Goal: Navigation & Orientation: Find specific page/section

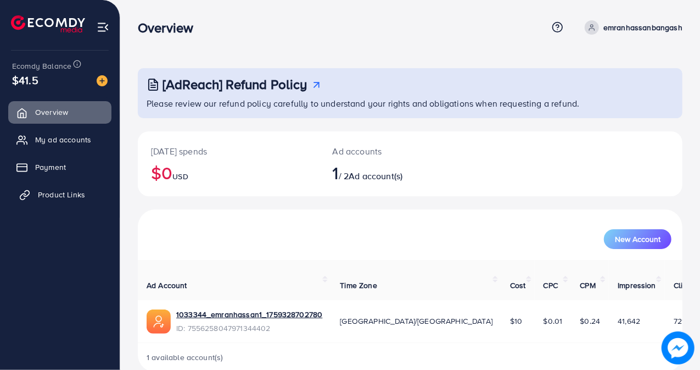
click at [81, 194] on span "Product Links" at bounding box center [61, 194] width 47 height 11
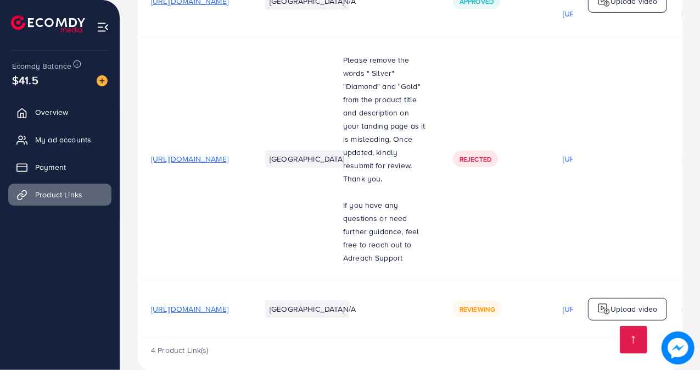
scroll to position [250, 0]
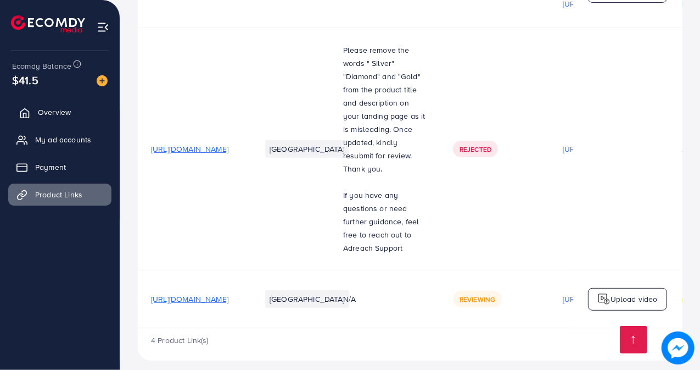
click at [51, 105] on link "Overview" at bounding box center [59, 112] width 103 height 22
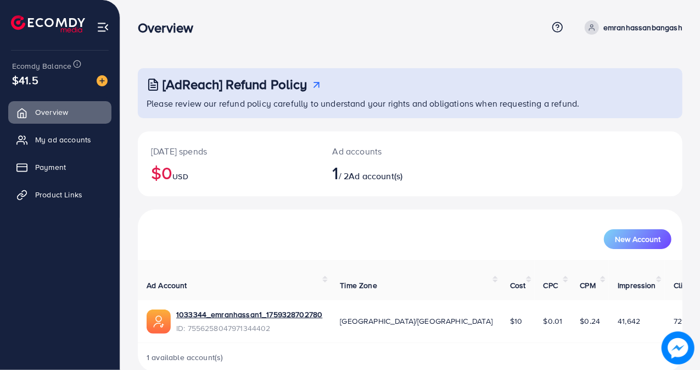
click at [609, 153] on div "Today's spends $0 USD Ad accounts 1 / 2 Ad account(s)" at bounding box center [410, 163] width 545 height 65
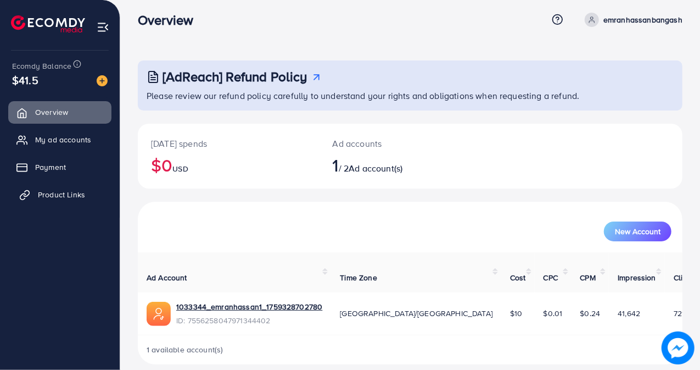
click at [73, 191] on span "Product Links" at bounding box center [61, 194] width 47 height 11
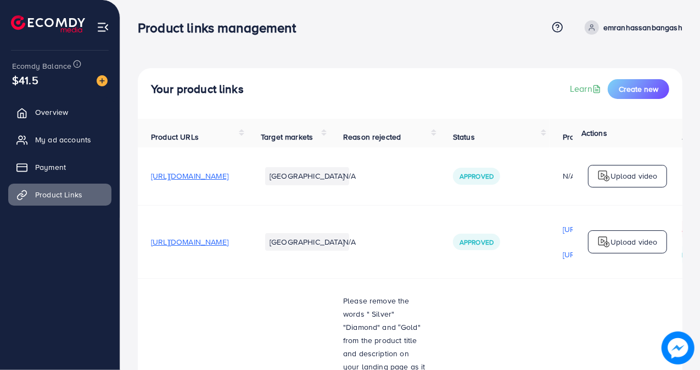
click at [379, 63] on div "Your product links Learn Create new Product URLs Target markets Reason rejected…" at bounding box center [410, 314] width 580 height 628
click at [75, 111] on link "Overview" at bounding box center [59, 112] width 103 height 22
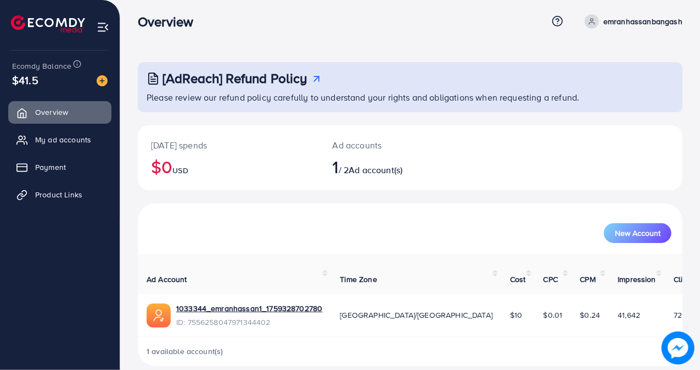
scroll to position [8, 0]
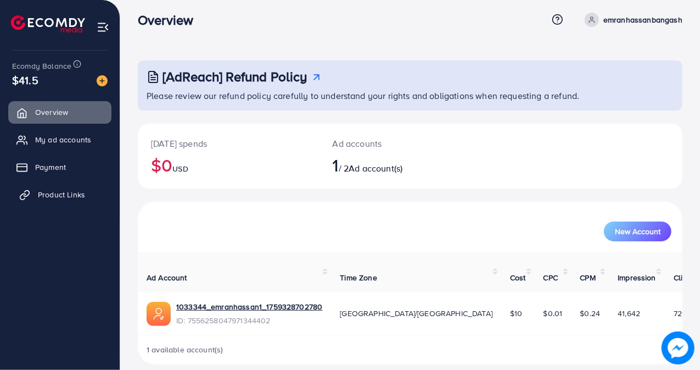
click at [66, 190] on span "Product Links" at bounding box center [61, 194] width 47 height 11
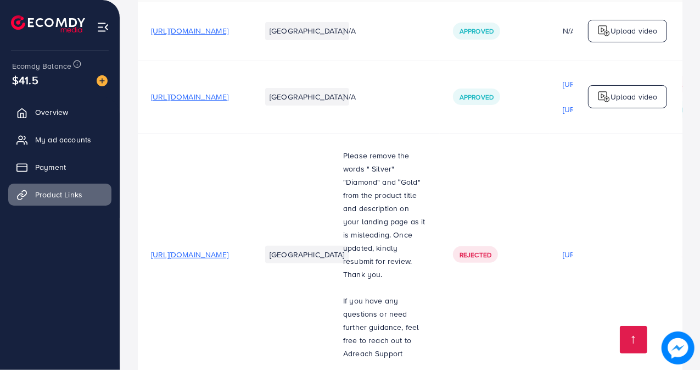
scroll to position [250, 0]
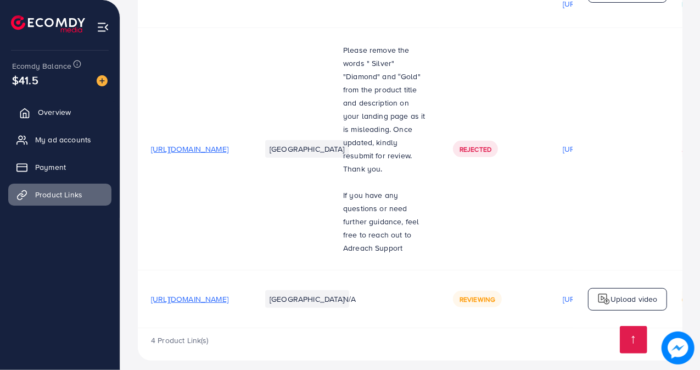
click at [53, 108] on span "Overview" at bounding box center [54, 112] width 33 height 11
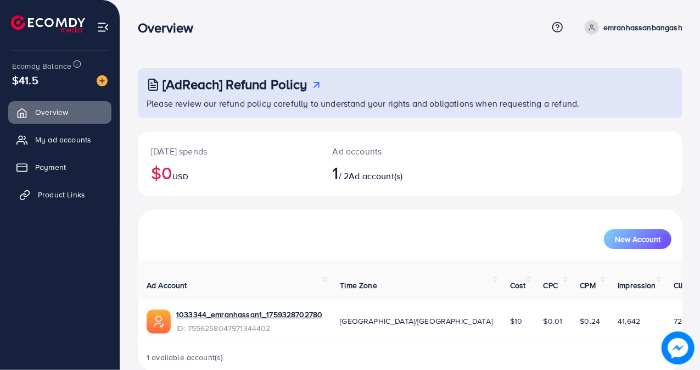
click at [67, 190] on span "Product Links" at bounding box center [61, 194] width 47 height 11
